Goal: Task Accomplishment & Management: Manage account settings

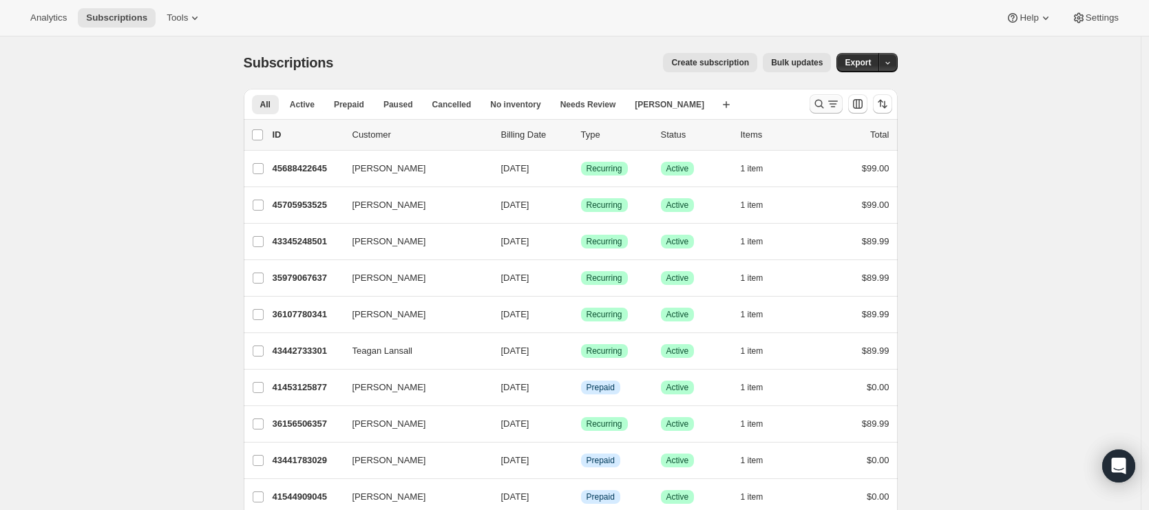
click at [834, 99] on icon "Search and filter results" at bounding box center [833, 104] width 14 height 14
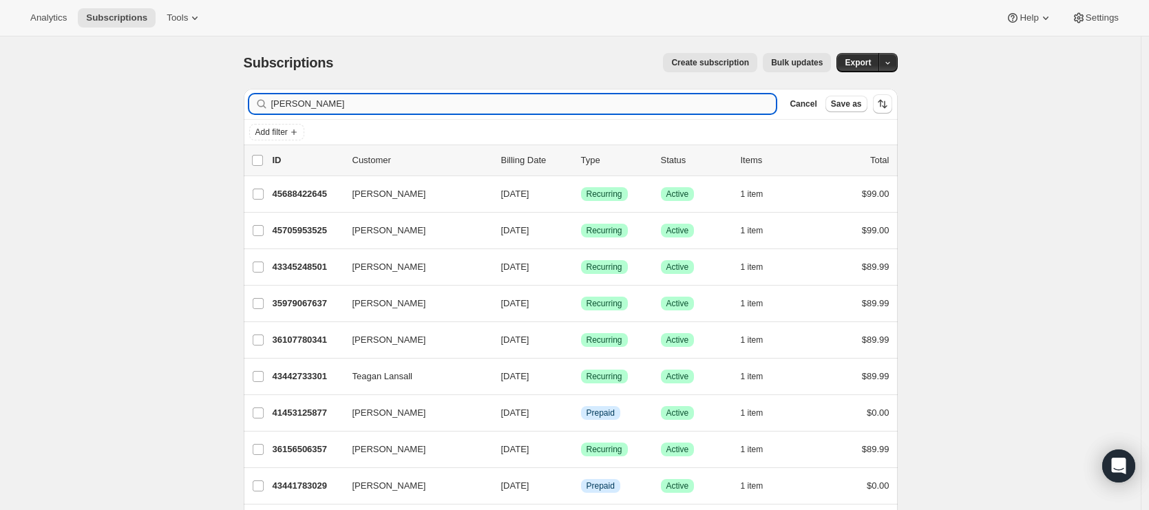
type input "[PERSON_NAME]"
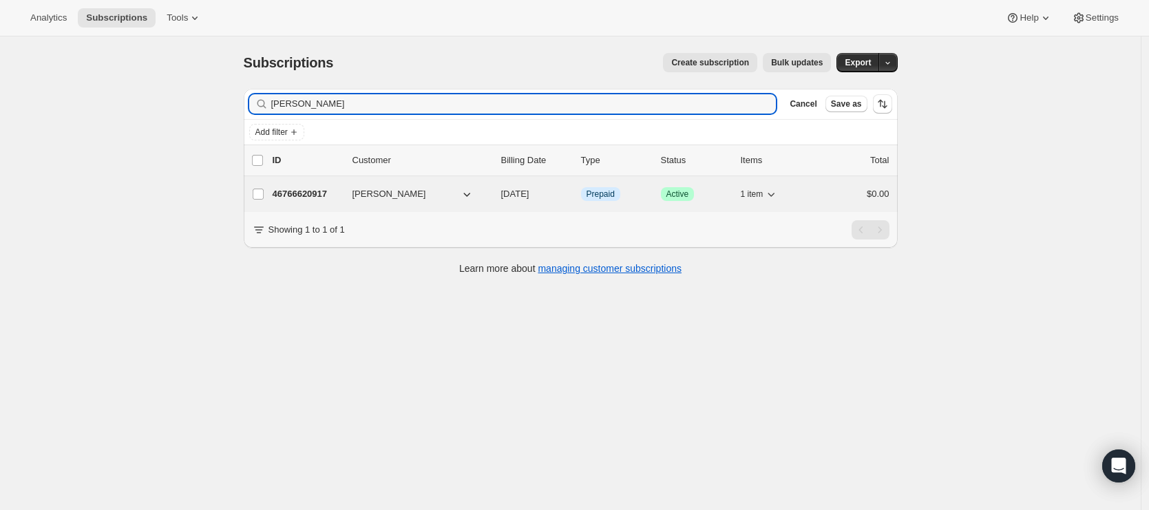
click at [315, 190] on p "46766620917" at bounding box center [307, 194] width 69 height 14
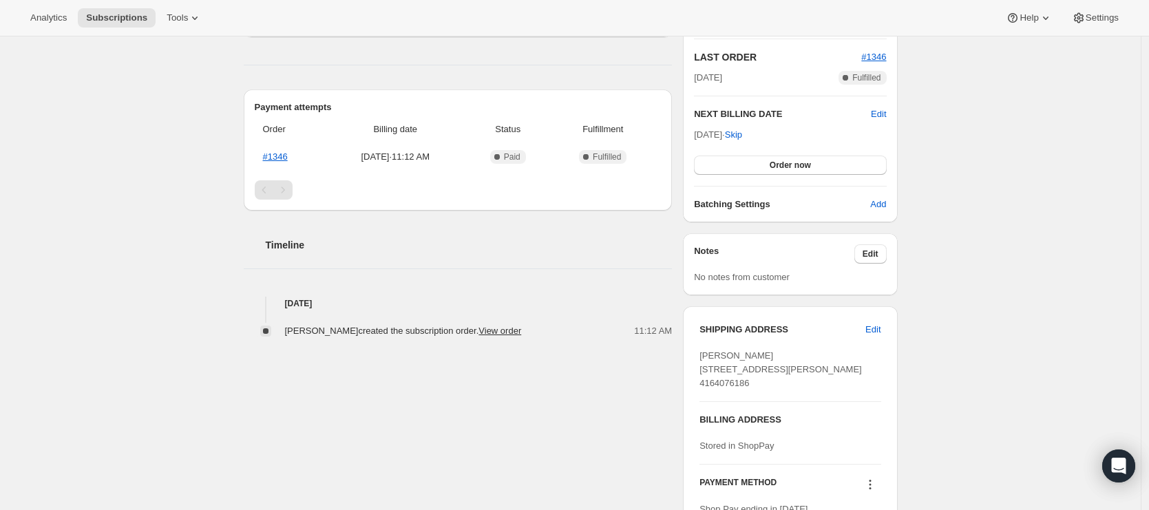
scroll to position [232, 0]
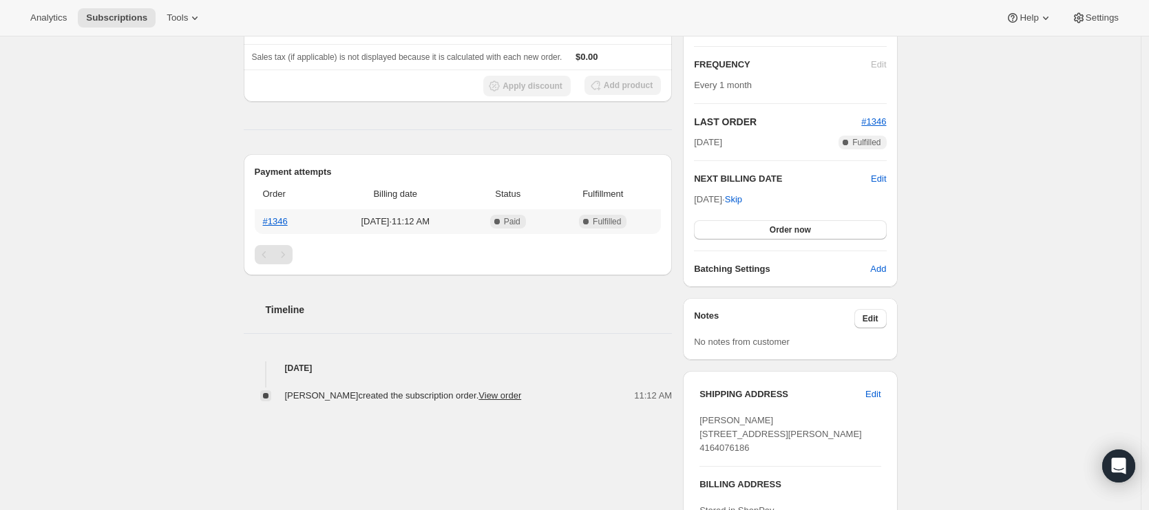
drag, startPoint x: 377, startPoint y: 218, endPoint x: 397, endPoint y: 219, distance: 20.7
click at [397, 219] on span "[DATE] · 11:12 AM" at bounding box center [395, 222] width 135 height 14
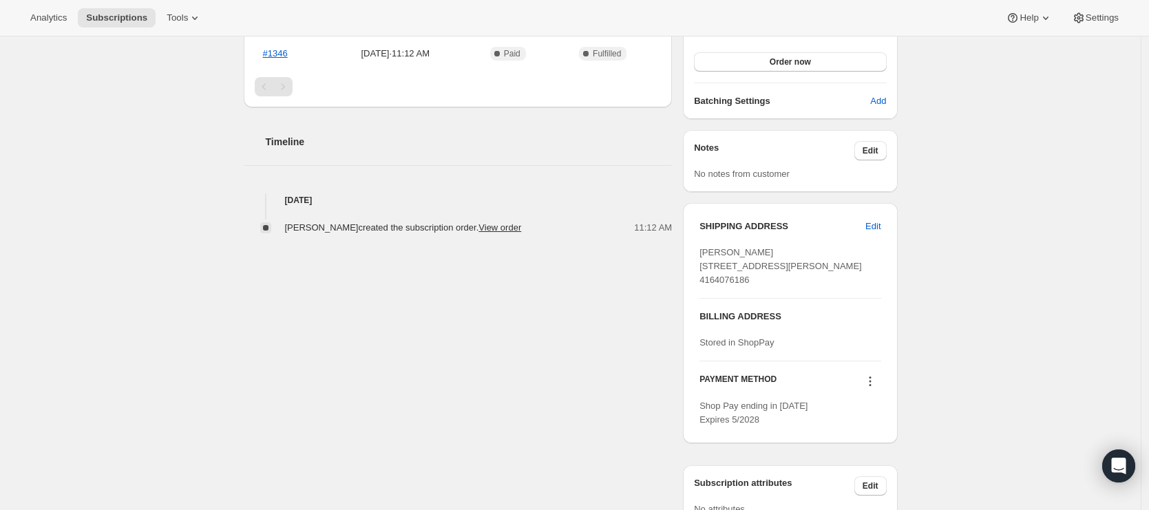
scroll to position [485, 0]
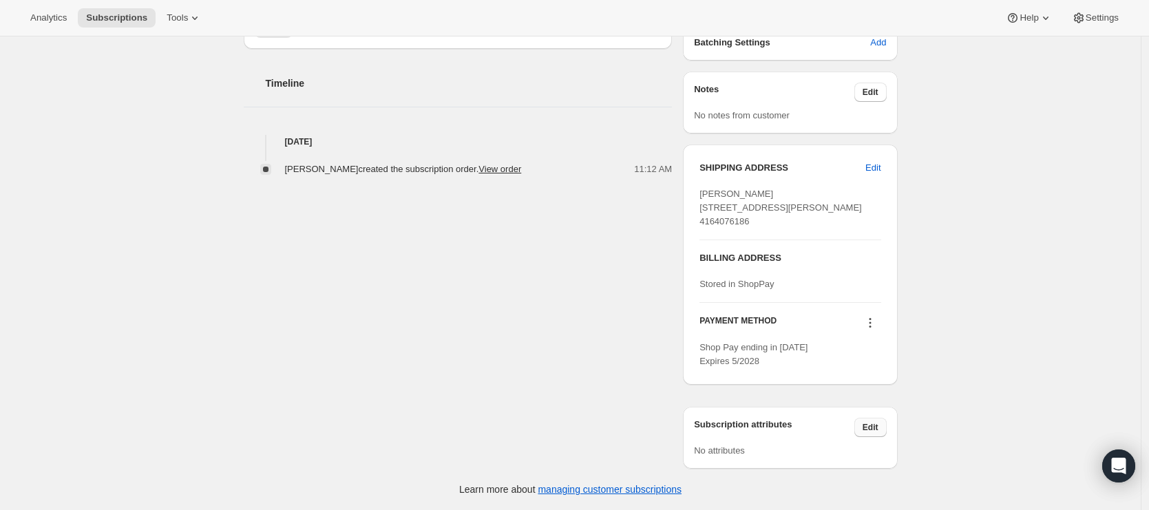
click at [872, 428] on span "Edit" at bounding box center [871, 427] width 16 height 11
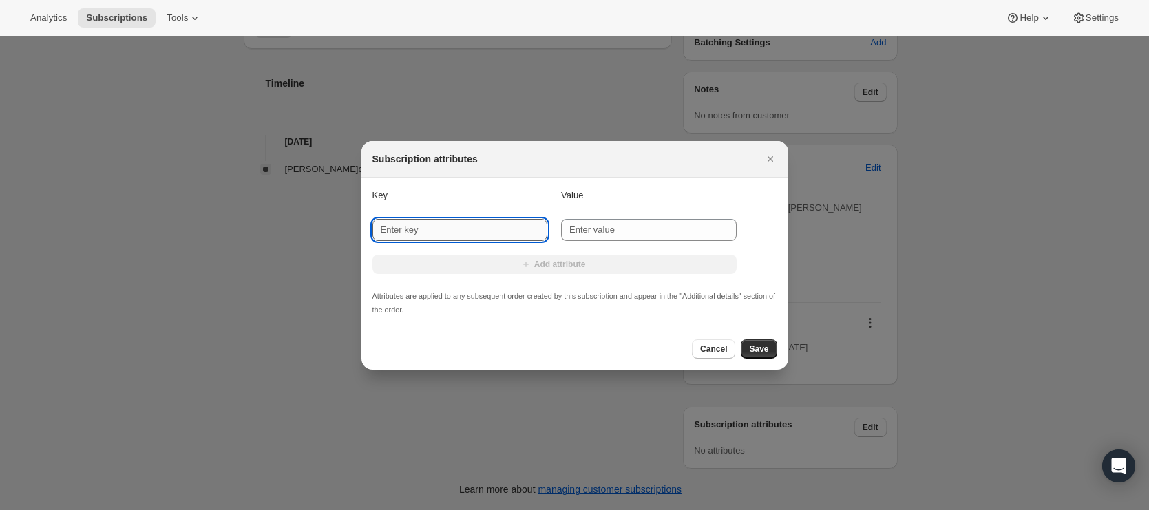
click at [494, 230] on input "New key" at bounding box center [460, 230] width 176 height 22
type input "REMINDER"
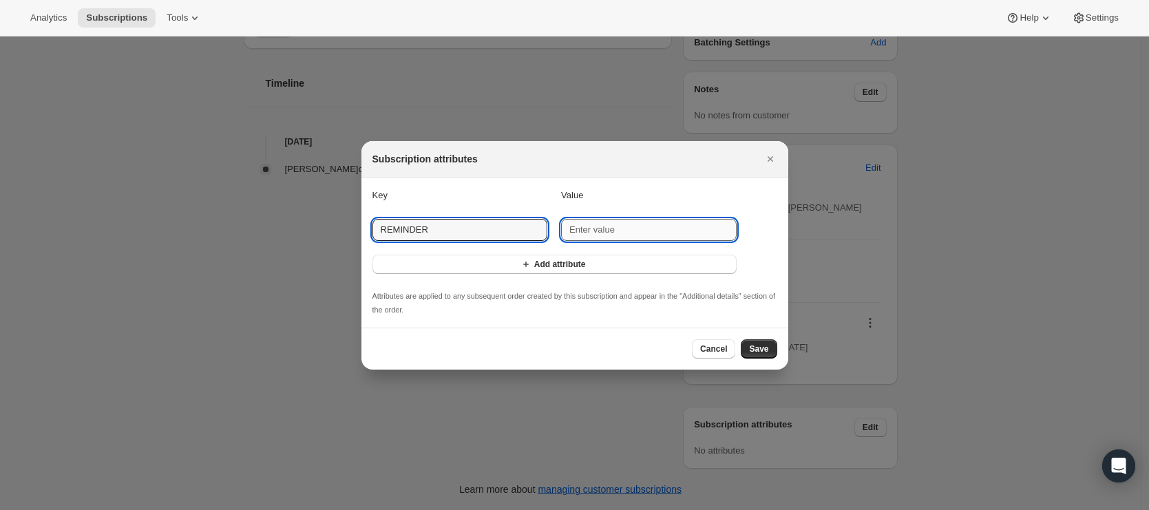
click at [573, 227] on input "New value" at bounding box center [649, 230] width 176 height 22
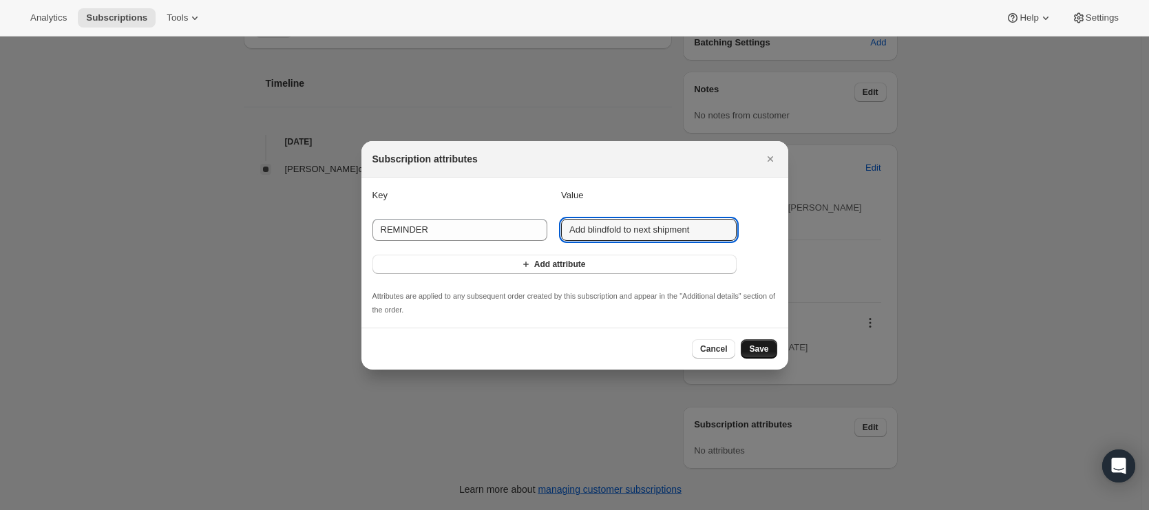
type input "Add blindfold to next shipment"
click at [757, 348] on span "Save" at bounding box center [758, 349] width 19 height 11
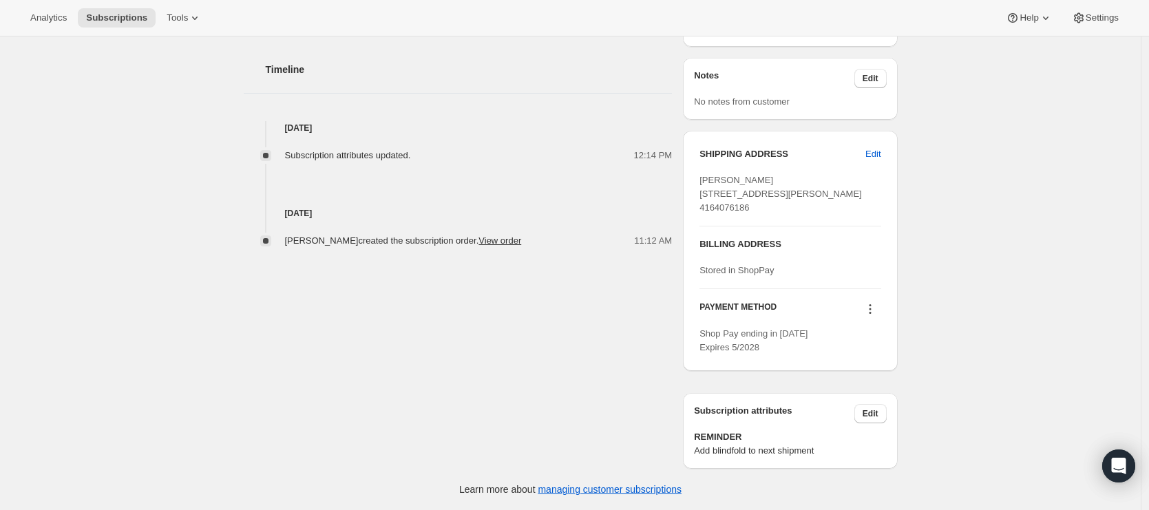
scroll to position [562, 0]
click at [876, 411] on span "Edit" at bounding box center [871, 413] width 16 height 11
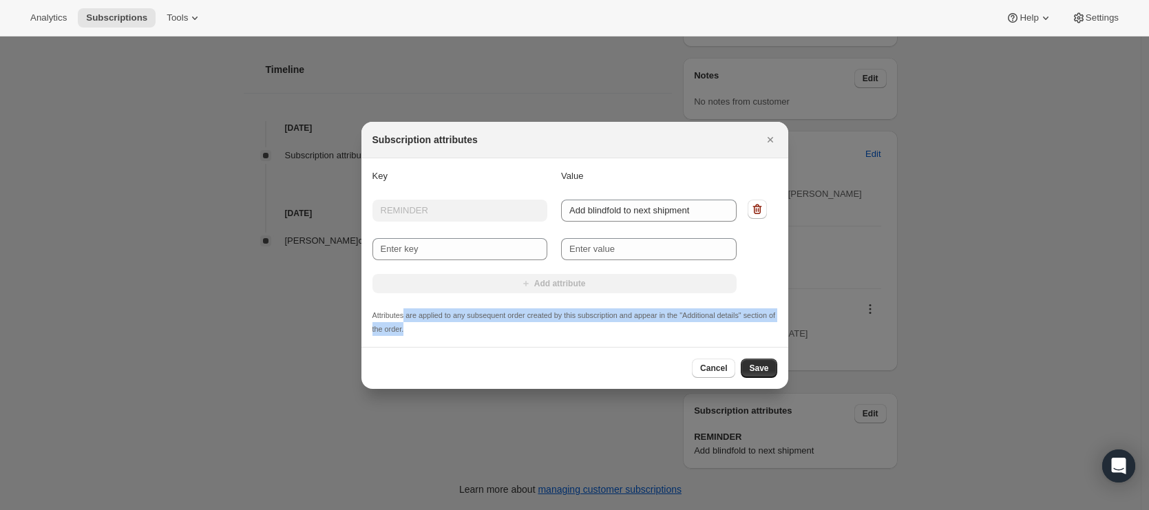
drag, startPoint x: 406, startPoint y: 314, endPoint x: 549, endPoint y: 338, distance: 145.2
click at [549, 338] on section "Key Value Key REMINDER Value Add blindfold to next shipment New key New value A…" at bounding box center [574, 252] width 427 height 189
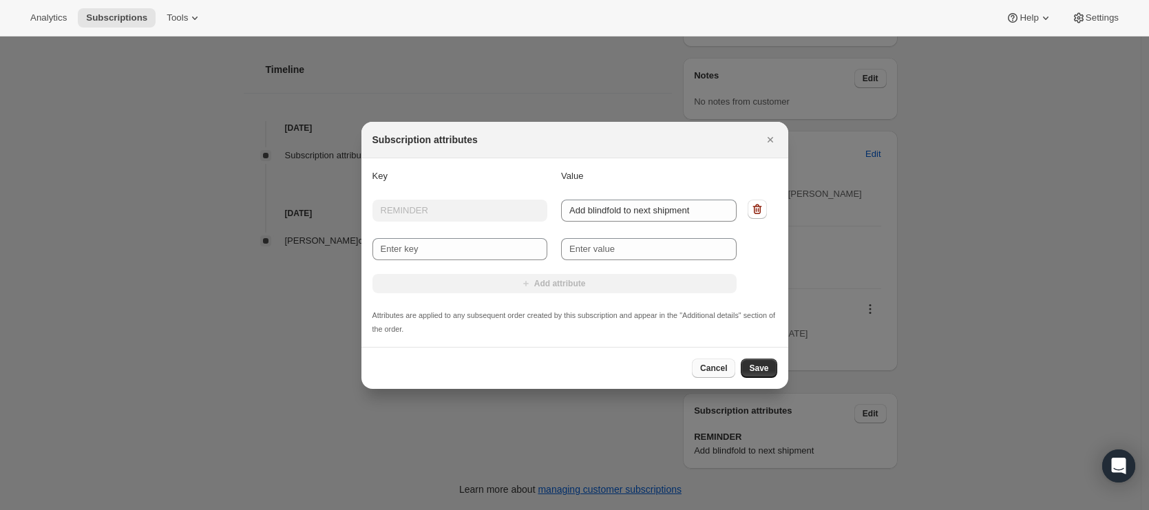
click at [724, 366] on span "Cancel" at bounding box center [713, 368] width 27 height 11
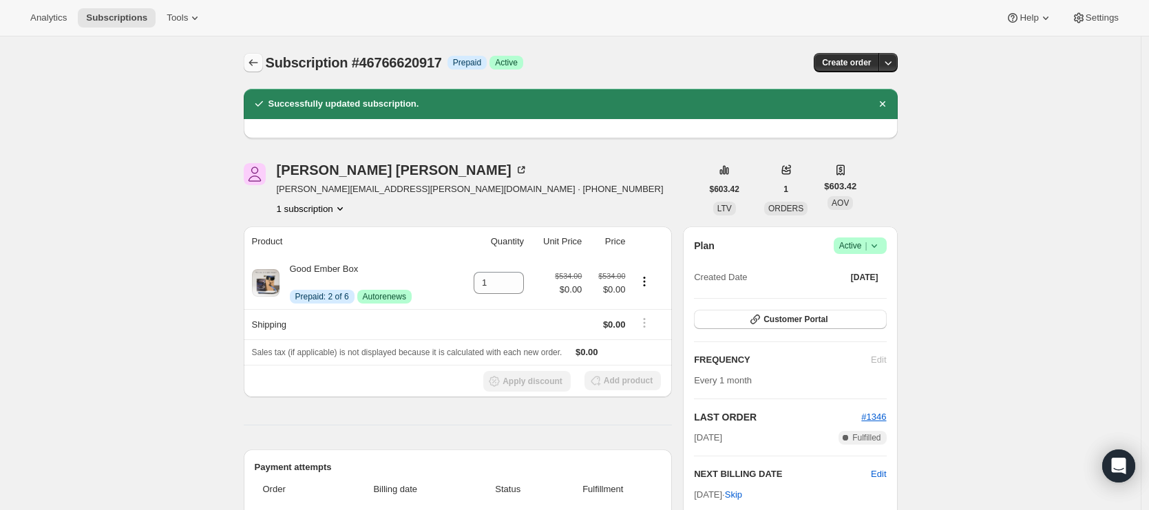
click at [251, 60] on icon "Subscriptions" at bounding box center [253, 63] width 14 height 14
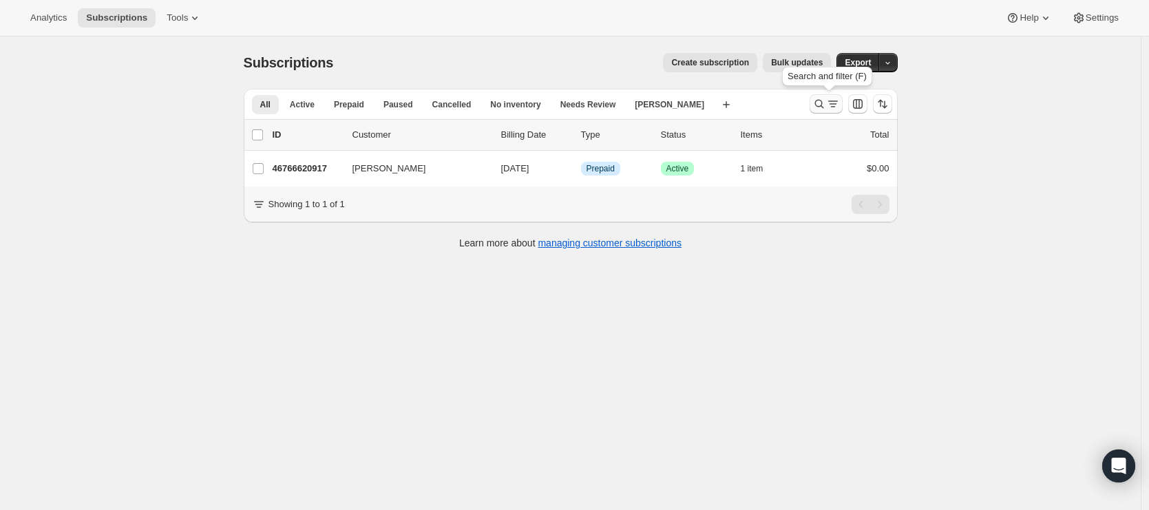
click at [821, 101] on icon "Search and filter results" at bounding box center [819, 104] width 9 height 9
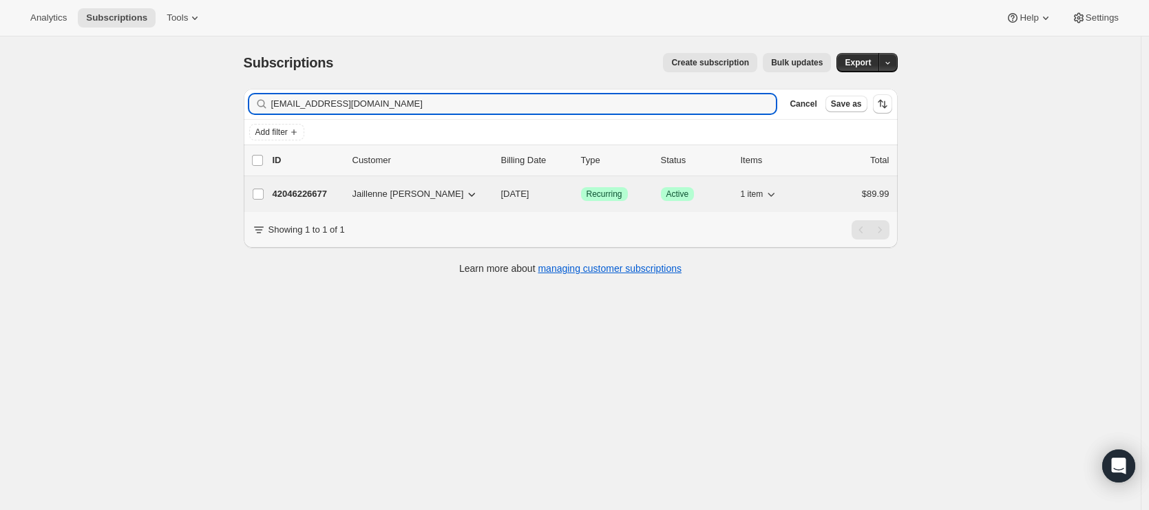
type input "[EMAIL_ADDRESS][DOMAIN_NAME]"
click at [291, 197] on p "42046226677" at bounding box center [307, 194] width 69 height 14
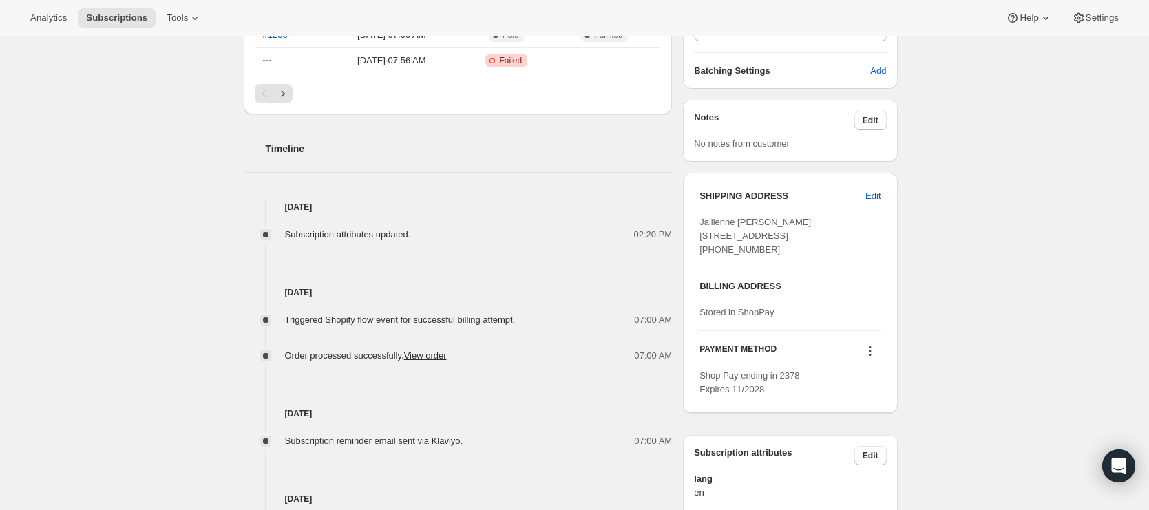
scroll to position [707, 0]
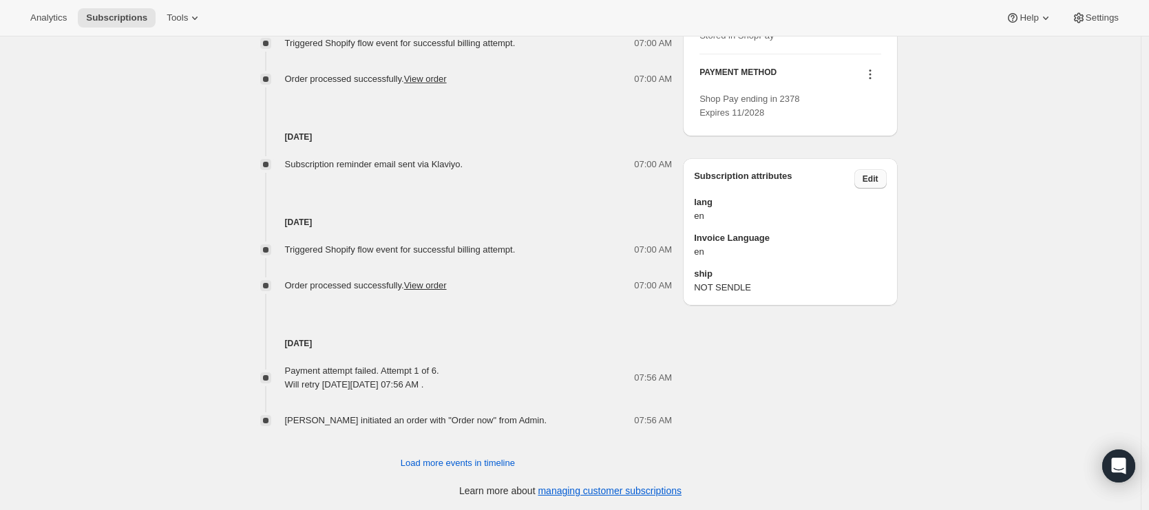
click at [873, 185] on span "Edit" at bounding box center [871, 179] width 16 height 11
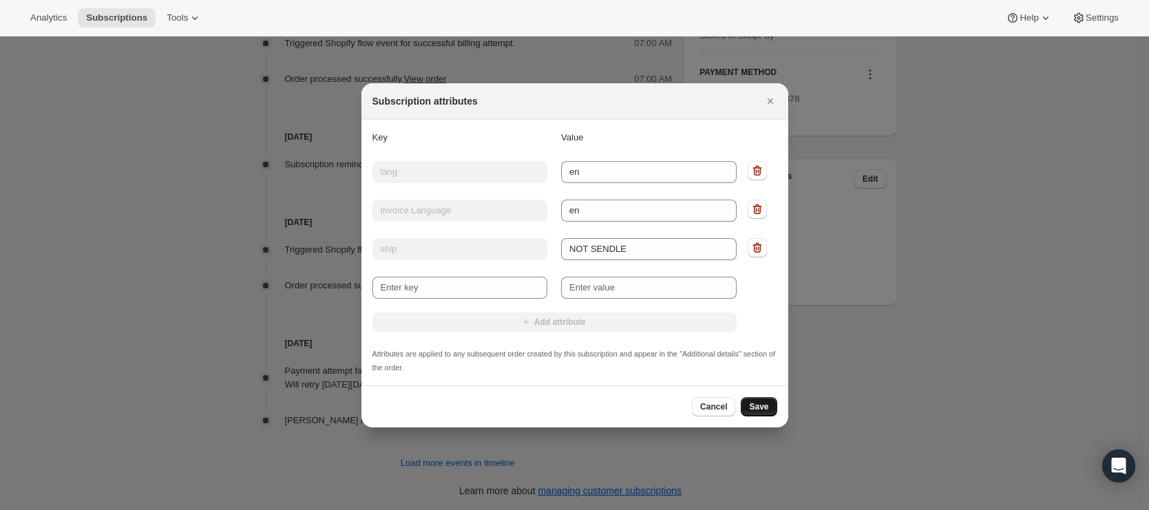
click at [757, 406] on span "Save" at bounding box center [758, 406] width 19 height 11
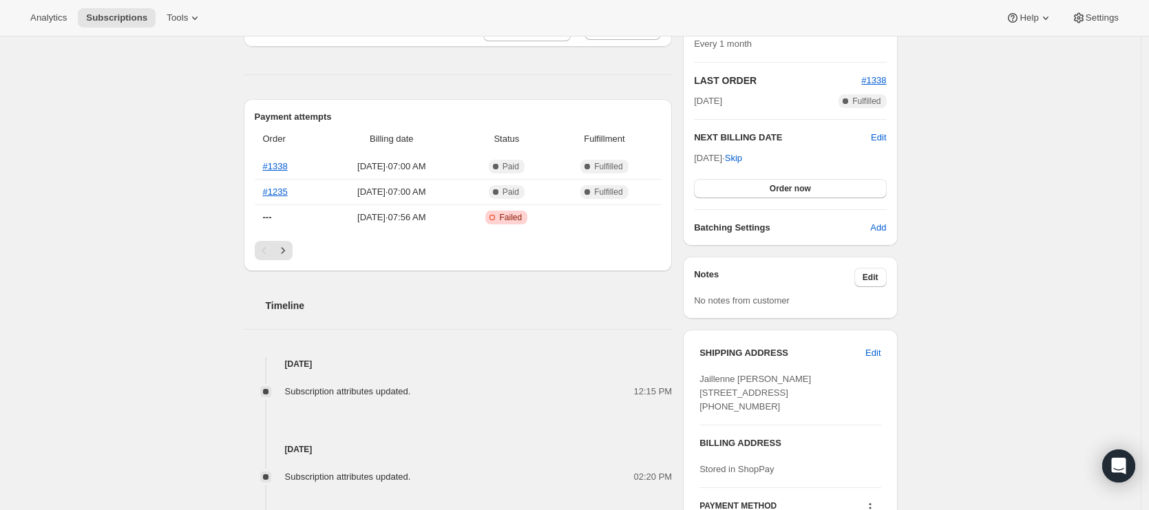
scroll to position [0, 0]
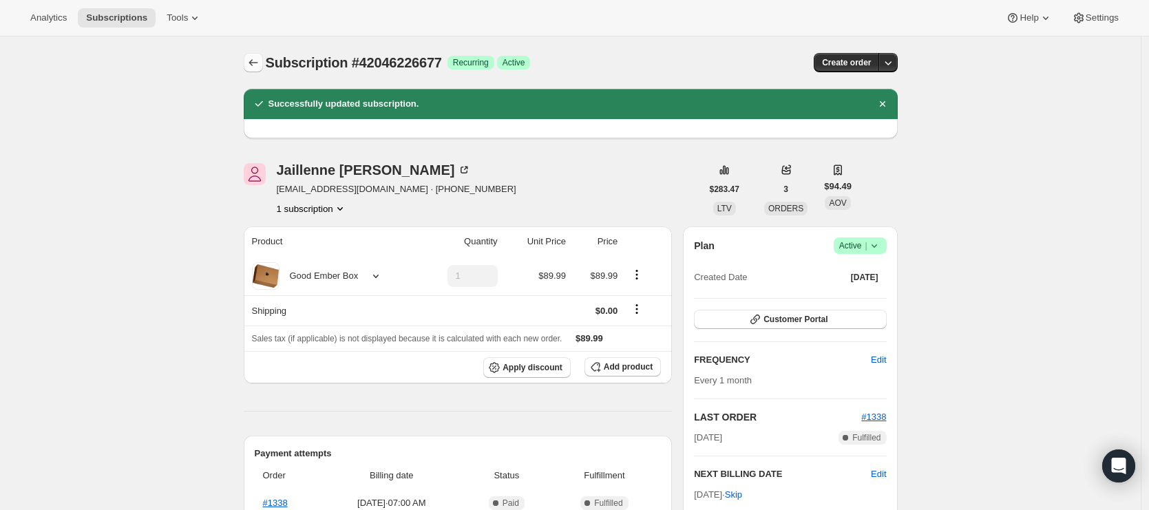
click at [253, 63] on icon "Subscriptions" at bounding box center [253, 62] width 9 height 7
